Goal: Find specific page/section: Find specific page/section

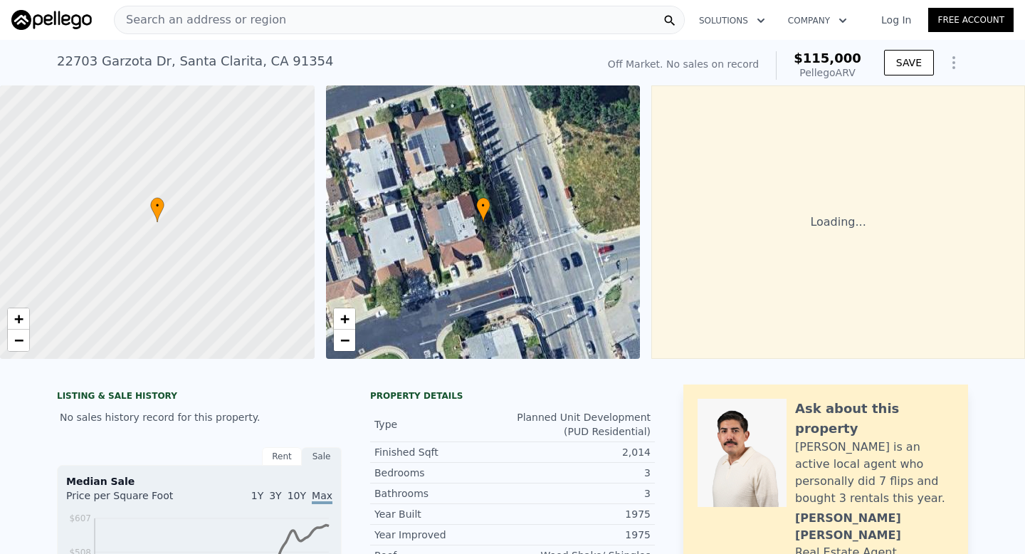
click at [333, 14] on div "Search an address or region" at bounding box center [399, 20] width 571 height 28
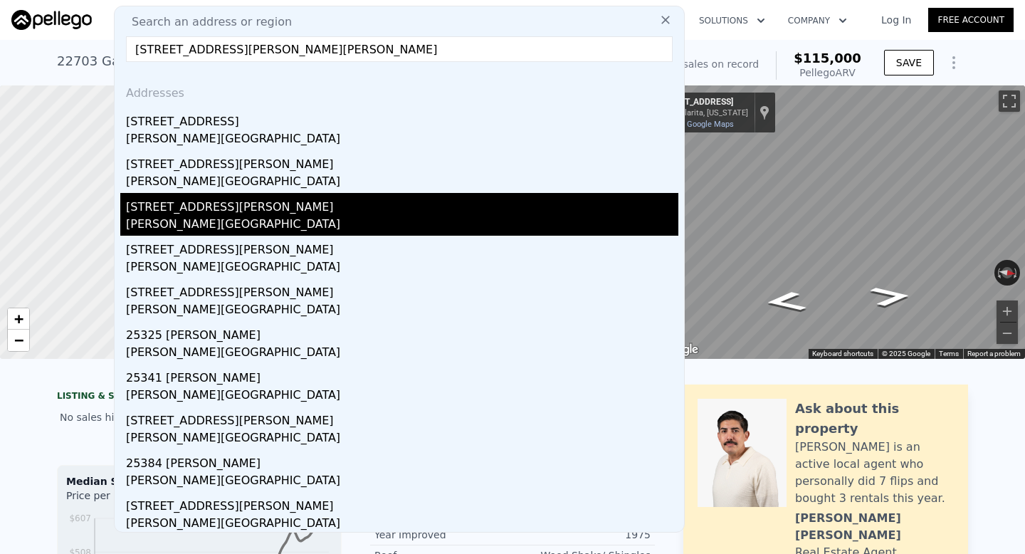
type input "[STREET_ADDRESS][PERSON_NAME][PERSON_NAME]"
click at [330, 220] on div "[PERSON_NAME][GEOGRAPHIC_DATA]" at bounding box center [402, 226] width 552 height 20
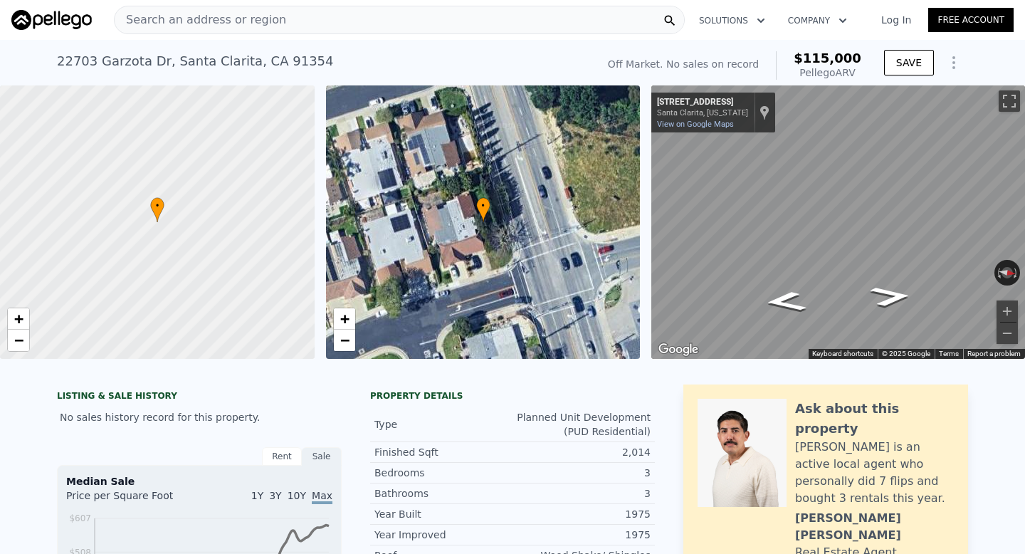
click at [305, 29] on div "Search an address or region" at bounding box center [399, 20] width 571 height 28
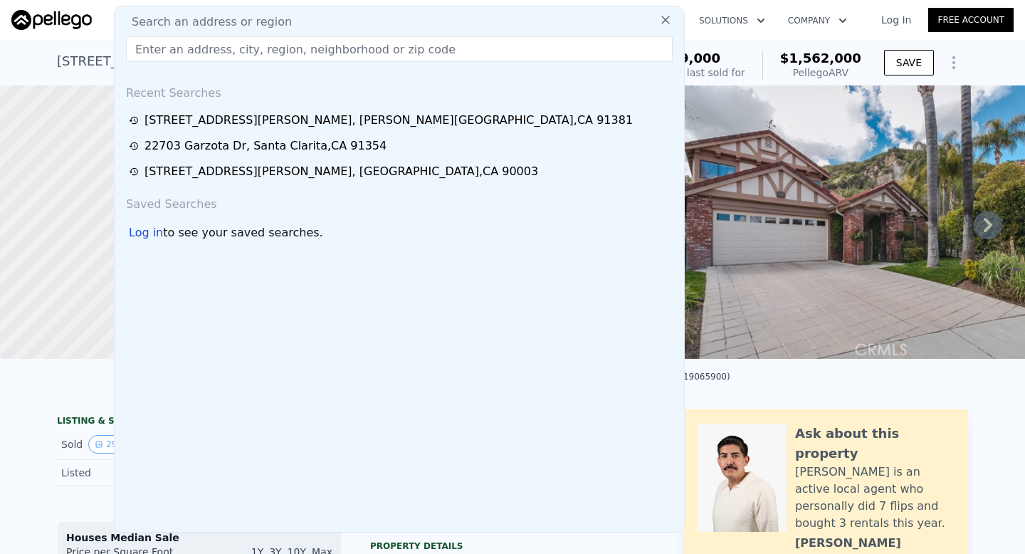
click at [434, 36] on input "text" at bounding box center [399, 49] width 547 height 26
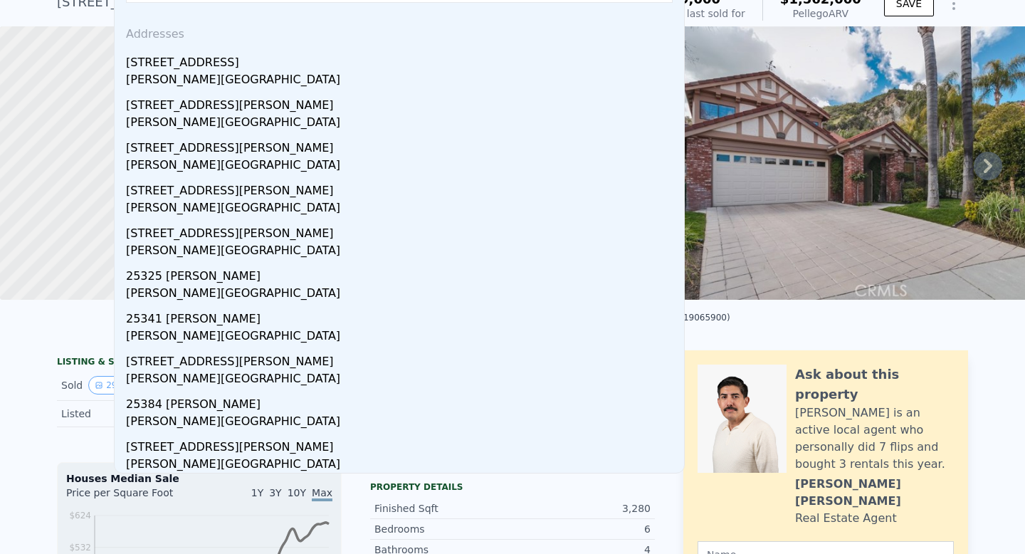
scroll to position [64, 0]
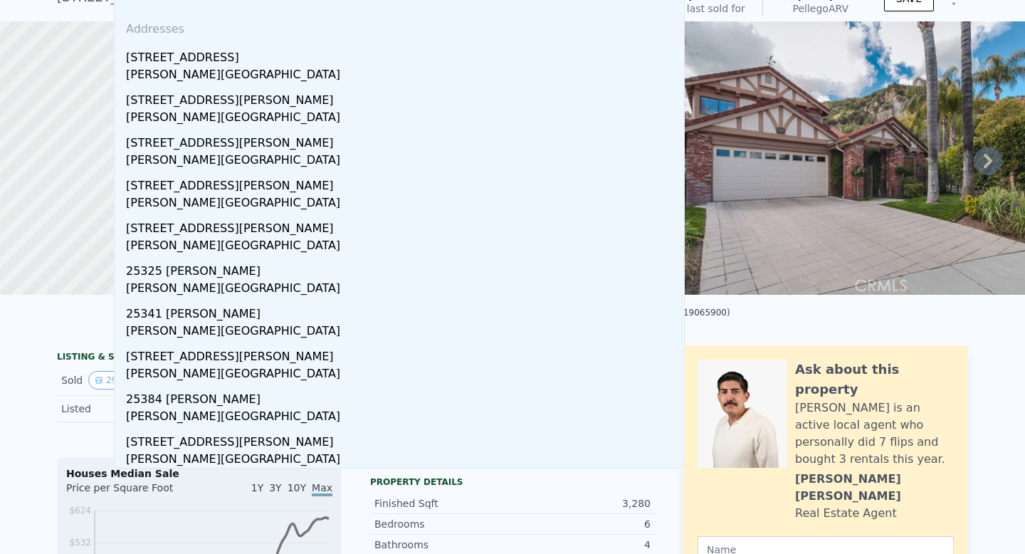
type input "[STREET_ADDRESS][PERSON_NAME][PERSON_NAME]"
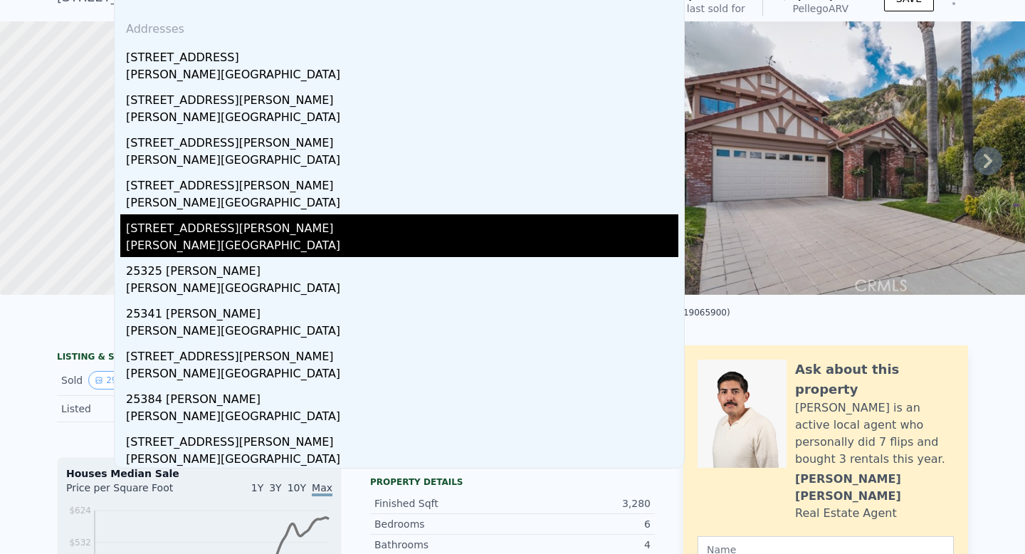
scroll to position [0, 0]
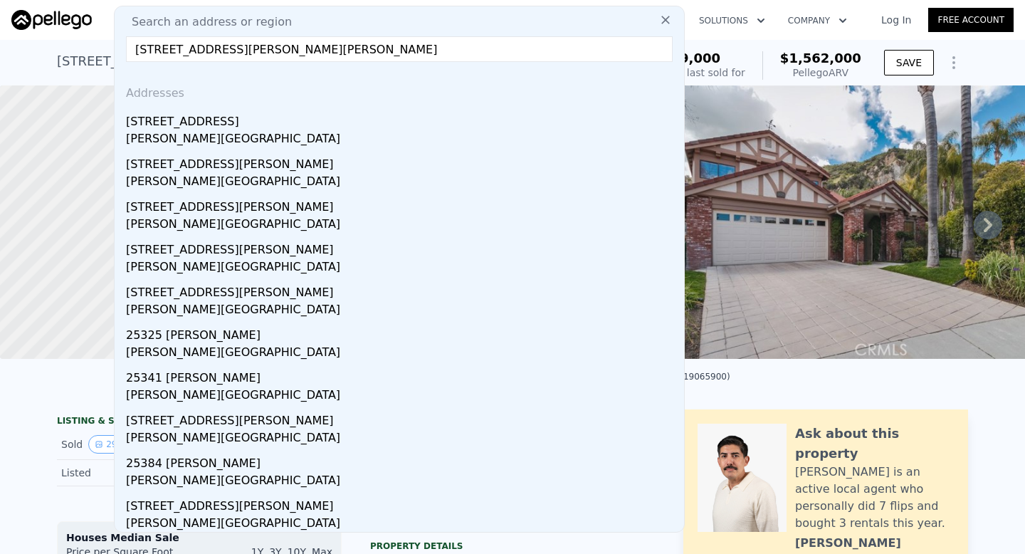
click at [378, 53] on input "[STREET_ADDRESS][PERSON_NAME][PERSON_NAME]" at bounding box center [399, 49] width 547 height 26
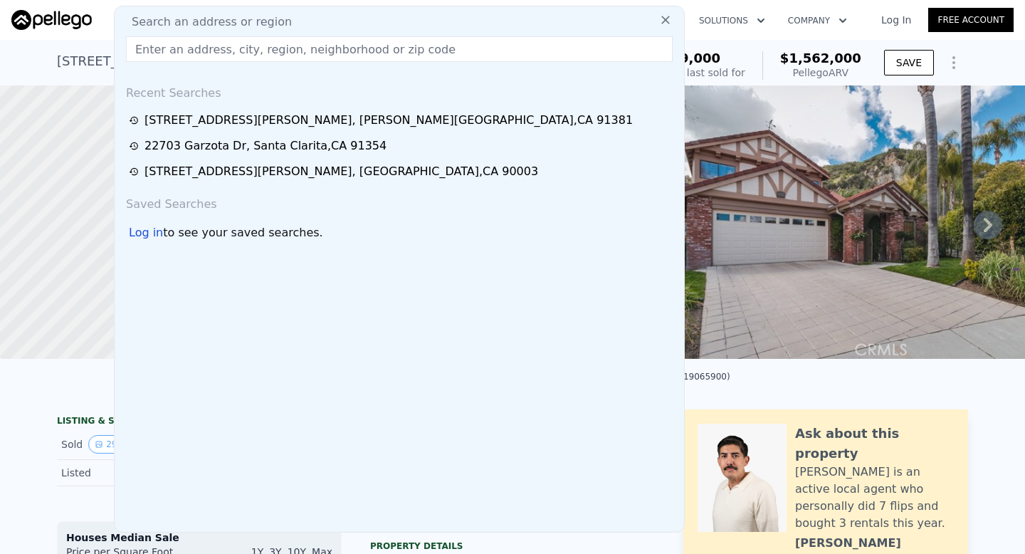
paste input "[STREET_ADDRESS][PERSON_NAME][PERSON_NAME]"
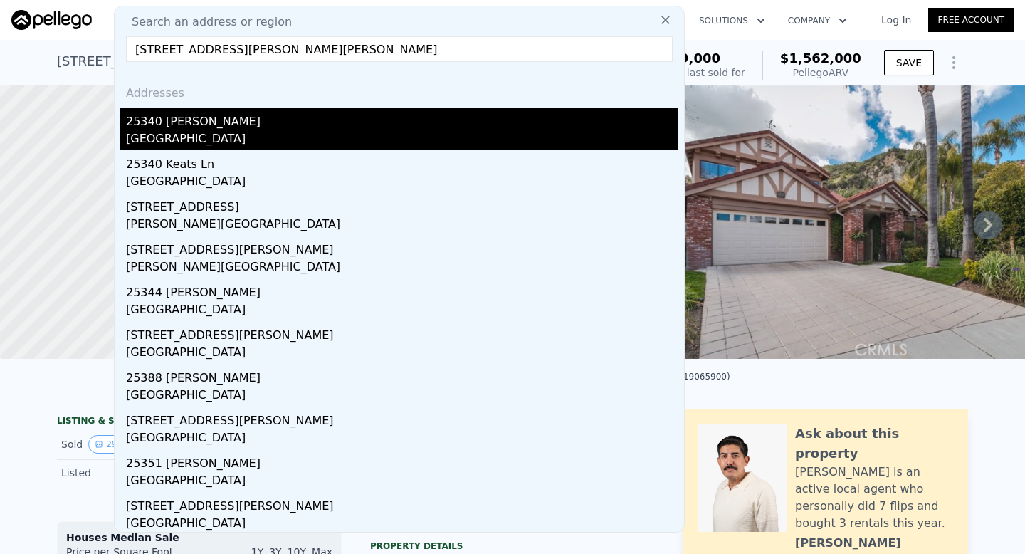
type input "[STREET_ADDRESS][PERSON_NAME][PERSON_NAME]"
click at [362, 138] on div "[GEOGRAPHIC_DATA]" at bounding box center [402, 140] width 552 height 20
